Goal: Transaction & Acquisition: Book appointment/travel/reservation

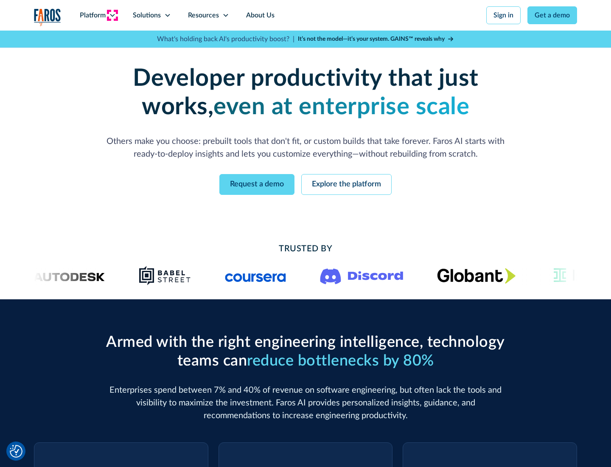
click at [112, 15] on icon at bounding box center [112, 15] width 7 height 7
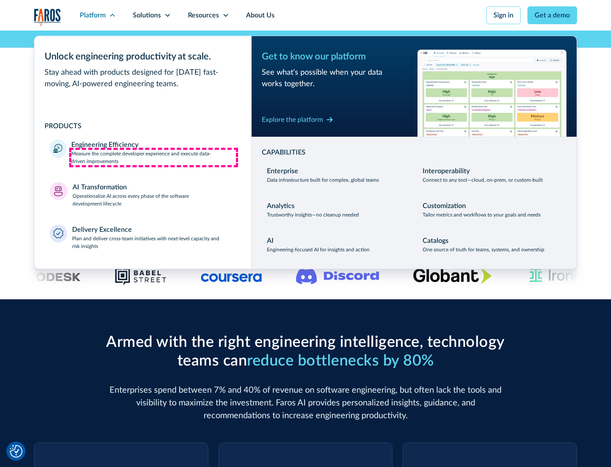
click at [154, 157] on p "Measure the complete developer experience and execute data-driven improvements" at bounding box center [153, 157] width 165 height 15
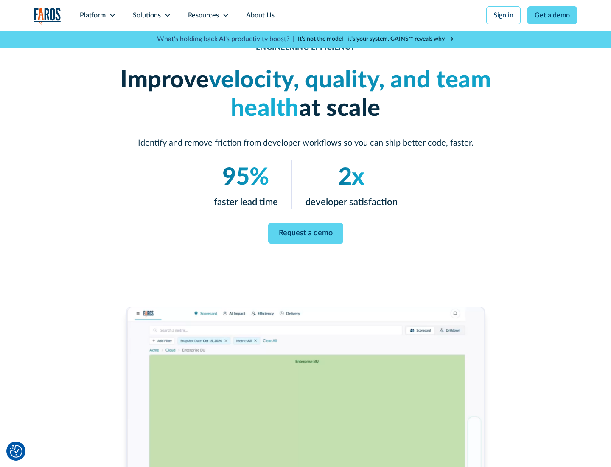
click at [306, 232] on link "Request a demo" at bounding box center [305, 233] width 75 height 21
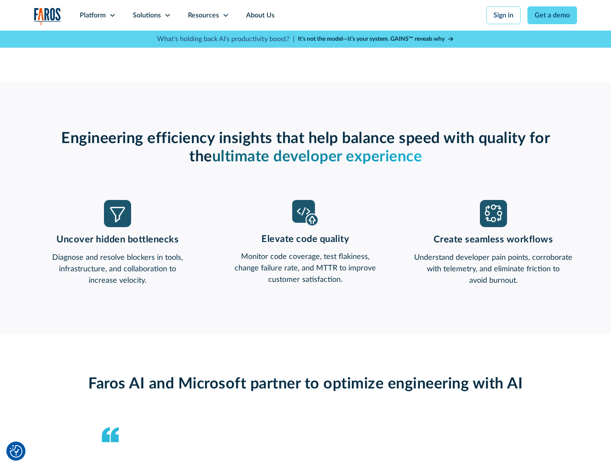
click at [112, 15] on icon at bounding box center [112, 15] width 7 height 7
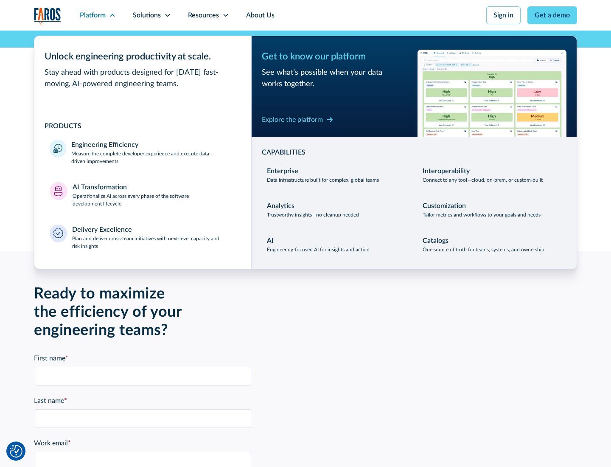
scroll to position [1862, 0]
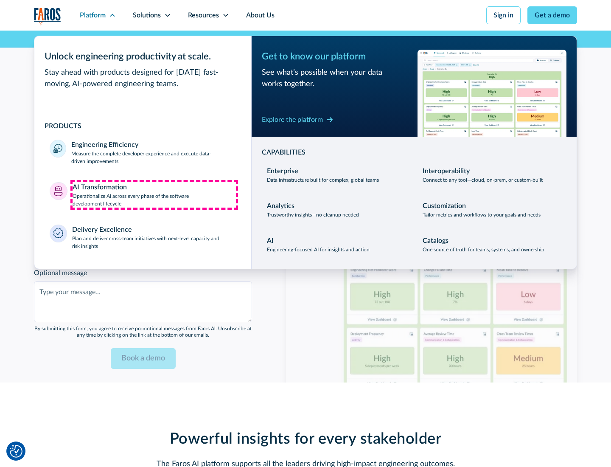
click at [154, 194] on p "Operationalize AI across every phase of the software development lifecycle" at bounding box center [155, 199] width 164 height 15
